Goal: Information Seeking & Learning: Check status

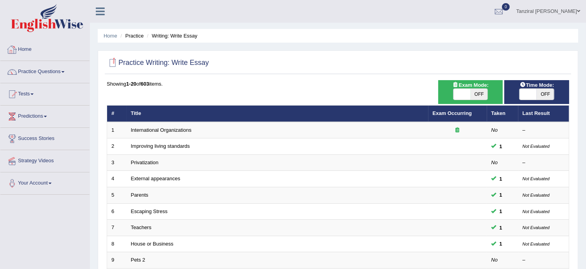
click at [17, 48] on div at bounding box center [12, 50] width 12 height 12
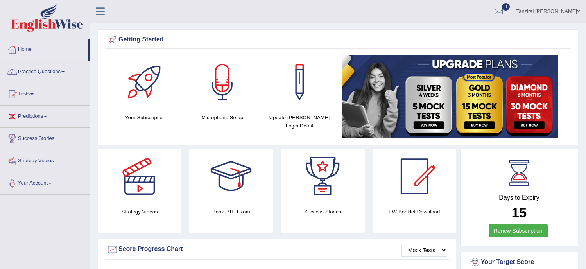
click at [37, 70] on link "Practice Questions" at bounding box center [44, 71] width 89 height 20
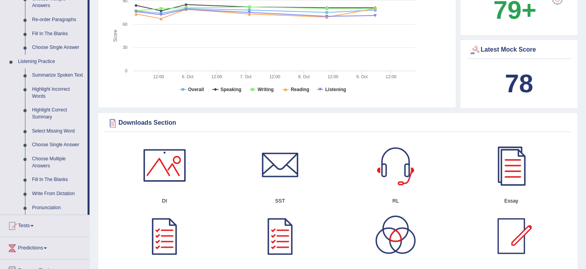
scroll to position [286, 0]
click at [66, 75] on link "Summarize Spoken Text" at bounding box center [58, 75] width 59 height 14
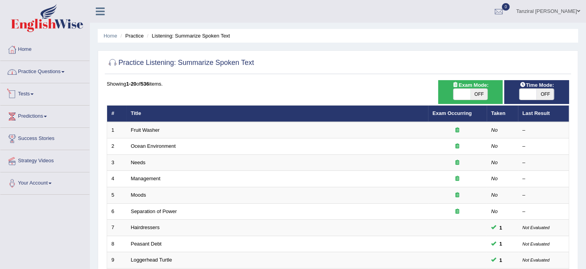
click at [50, 72] on link "Practice Questions" at bounding box center [44, 71] width 89 height 20
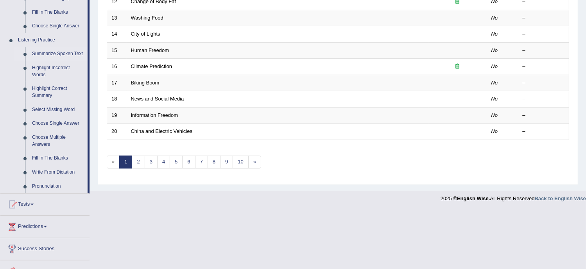
scroll to position [343, 0]
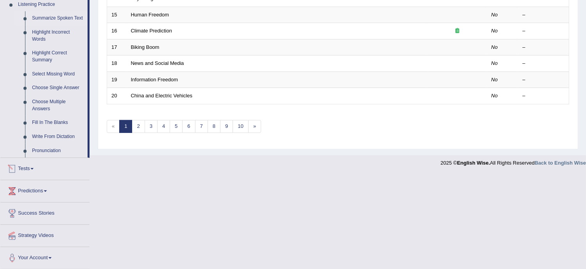
click at [27, 169] on link "Tests" at bounding box center [44, 168] width 89 height 20
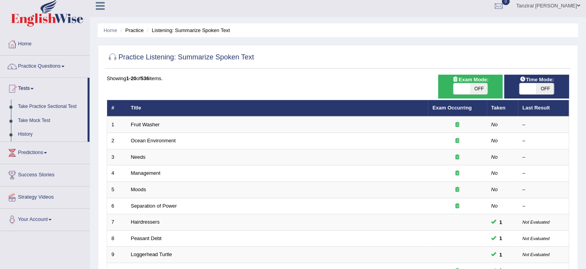
scroll to position [0, 0]
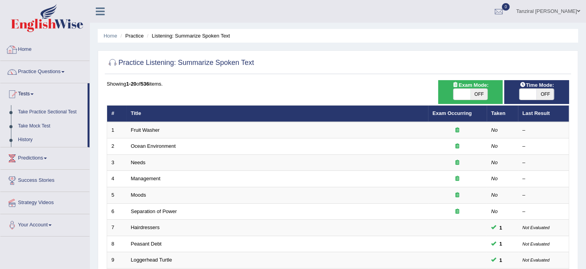
click at [22, 50] on link "Home" at bounding box center [44, 49] width 89 height 20
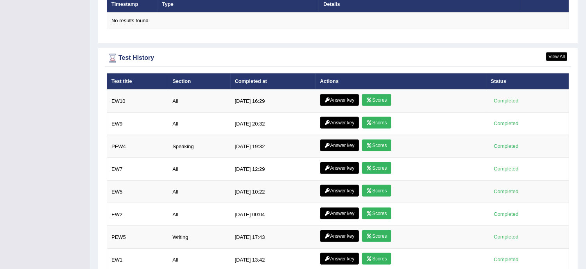
scroll to position [1022, 0]
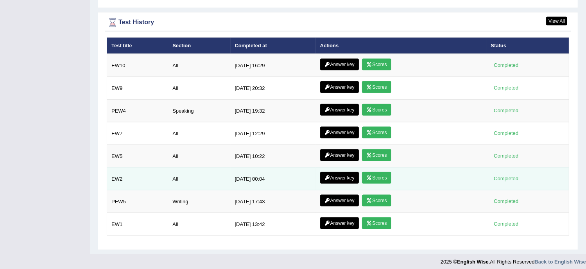
click at [338, 172] on link "Answer key" at bounding box center [339, 178] width 39 height 12
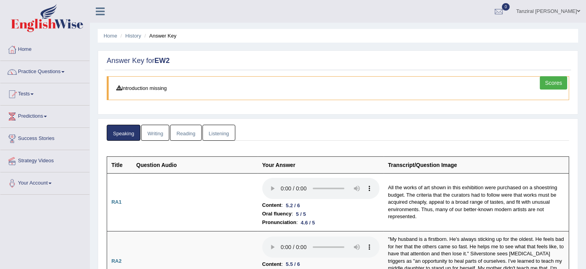
click at [220, 134] on link "Listening" at bounding box center [218, 133] width 33 height 16
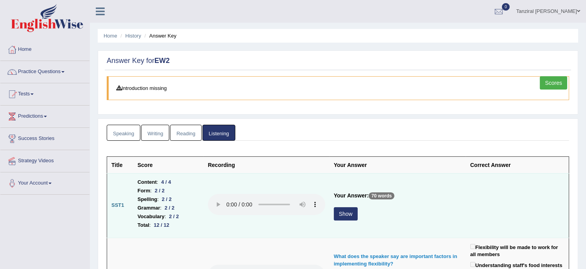
click at [342, 215] on button "Show" at bounding box center [346, 213] width 24 height 13
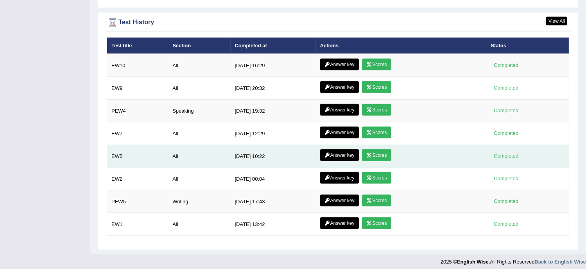
click at [340, 151] on link "Answer key" at bounding box center [339, 155] width 39 height 12
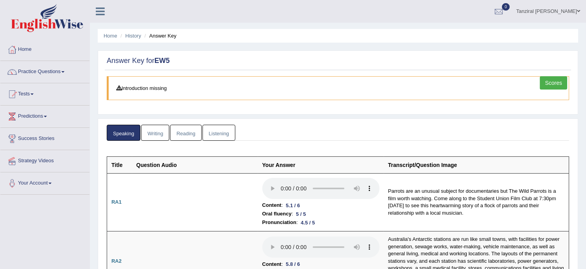
click at [230, 136] on link "Listening" at bounding box center [218, 133] width 33 height 16
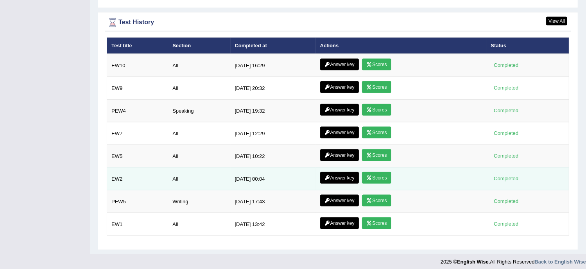
click at [333, 173] on link "Answer key" at bounding box center [339, 178] width 39 height 12
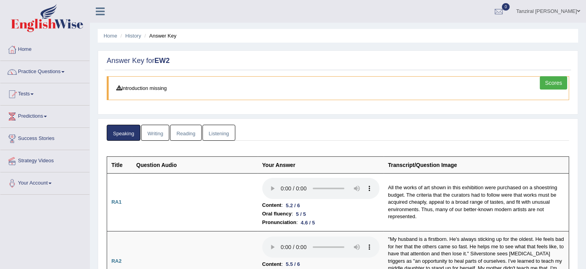
click at [206, 135] on link "Listening" at bounding box center [218, 133] width 33 height 16
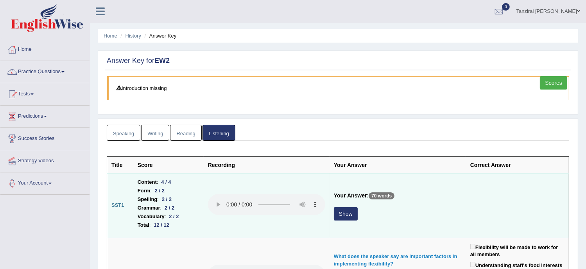
click at [354, 215] on button "Show" at bounding box center [346, 213] width 24 height 13
